Goal: Check status

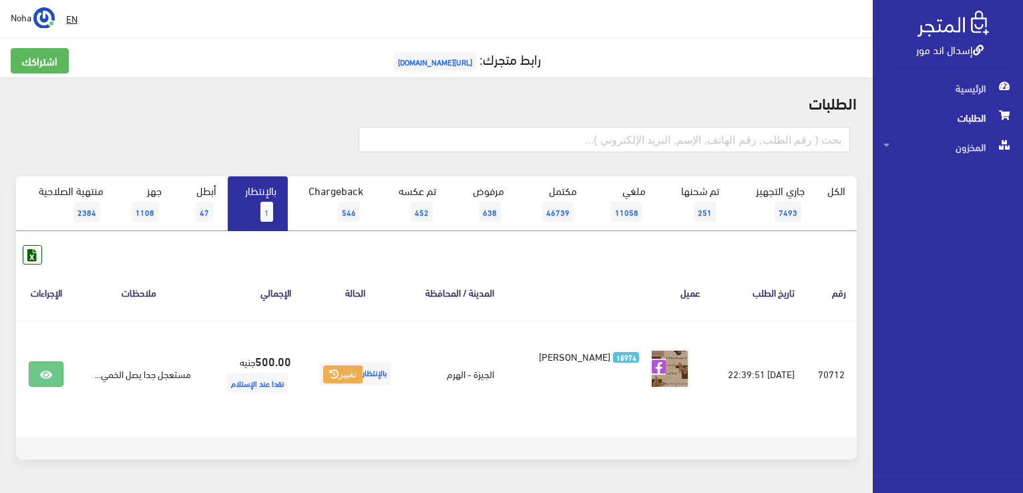
click at [268, 200] on link "بالإنتظار 1" at bounding box center [258, 203] width 60 height 55
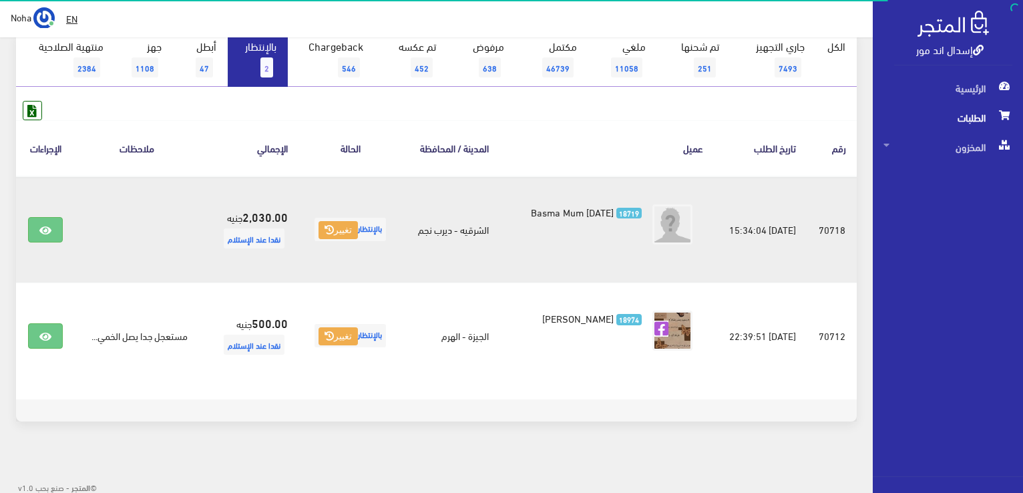
scroll to position [146, 0]
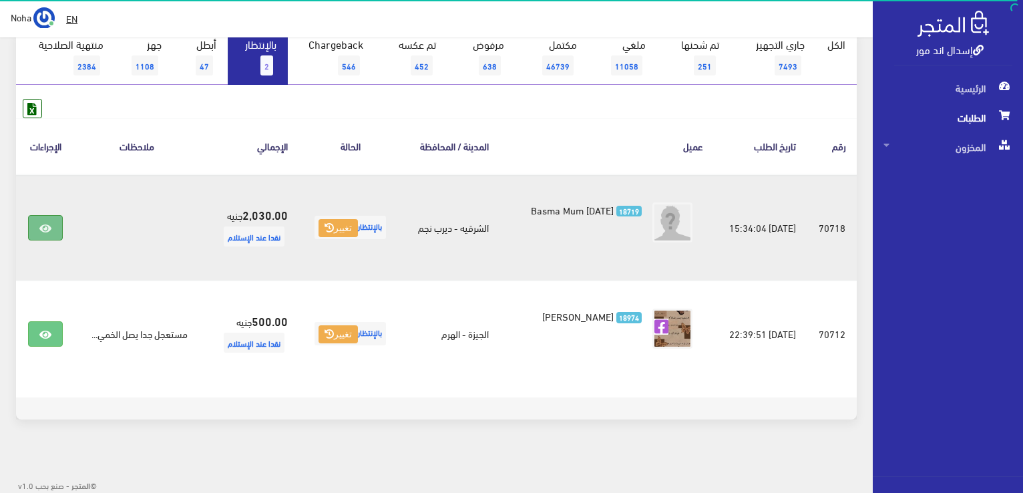
click at [48, 223] on icon at bounding box center [45, 228] width 12 height 11
